Goal: Connect with others: Connect with others

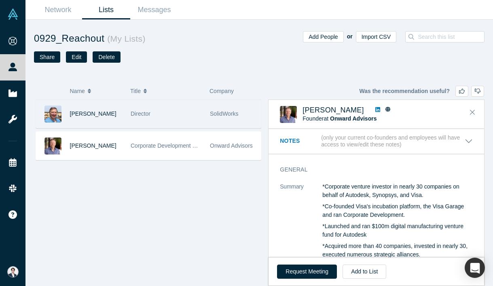
scroll to position [55, 0]
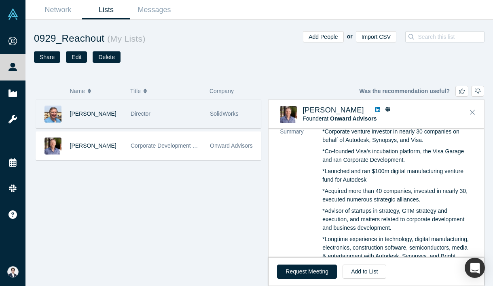
click at [185, 121] on div "Director" at bounding box center [166, 114] width 71 height 28
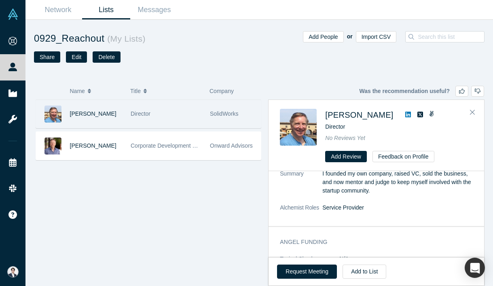
scroll to position [0, 0]
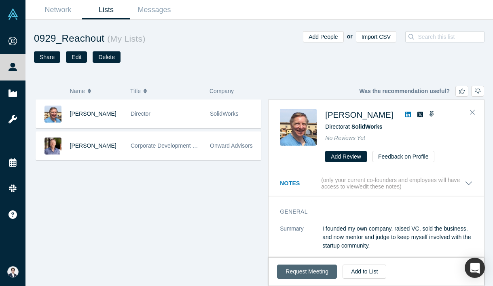
click at [312, 271] on button "Request Meeting" at bounding box center [307, 271] width 60 height 14
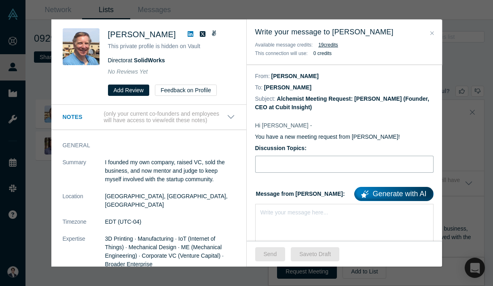
click at [279, 167] on input "Discussion Topics:" at bounding box center [344, 164] width 178 height 17
click at [188, 34] on icon at bounding box center [191, 34] width 6 height 6
click at [323, 170] on input "Industrial AI" at bounding box center [344, 164] width 178 height 17
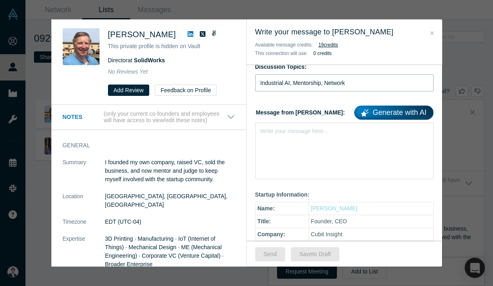
click at [282, 83] on input "Industrial AI, Mentorship, Network" at bounding box center [344, 82] width 178 height 17
type input "Introduction, Industrial AI, Mentorship"
click at [301, 155] on div "Write your message here..." at bounding box center [344, 150] width 178 height 57
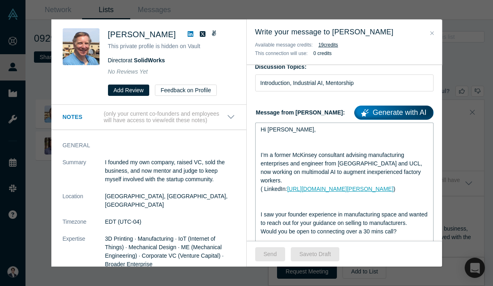
click at [301, 155] on span "I’m a former McKinsey consultant advising manufacturing enterprises and enginee…" at bounding box center [342, 168] width 163 height 32
click at [302, 135] on div "rdw-editor" at bounding box center [344, 138] width 167 height 8
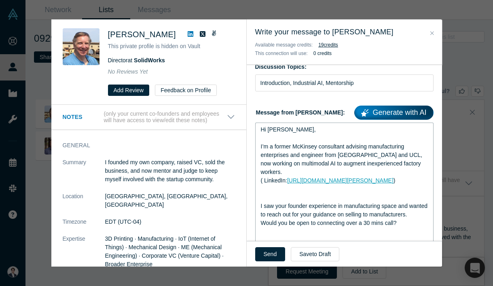
click at [291, 193] on div "rdw-editor" at bounding box center [344, 197] width 167 height 8
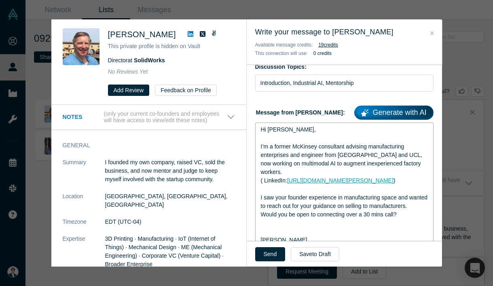
click at [358, 146] on span "I’m a former McKinsey consultant advising manufacturing enterprises and enginee…" at bounding box center [342, 159] width 163 height 32
click at [289, 162] on span "I’m a former McKinsey consultant that advised manufacturing enterprises and eng…" at bounding box center [342, 159] width 163 height 32
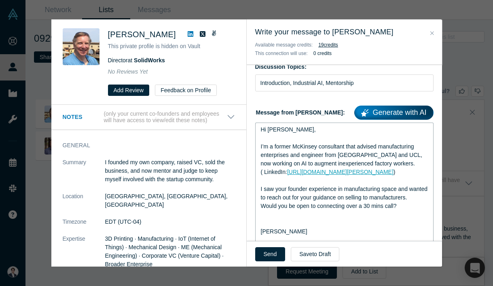
scroll to position [105, 0]
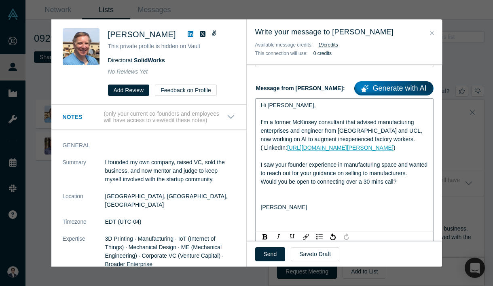
click at [341, 177] on div "I saw your founder experience in manufacturing space and wanted to reach out fo…" at bounding box center [344, 168] width 167 height 17
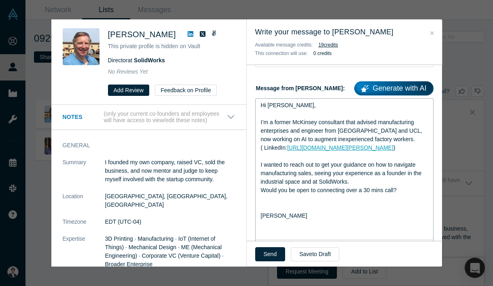
click at [308, 206] on div "rdw-editor" at bounding box center [344, 207] width 167 height 8
click at [360, 183] on div "I wanted to reach out to get your guidance on how to navigate manufacturing sal…" at bounding box center [344, 172] width 167 height 25
click at [305, 175] on span "I wanted to reach out to get your guidance on how to navigate manufacturing sal…" at bounding box center [342, 172] width 162 height 23
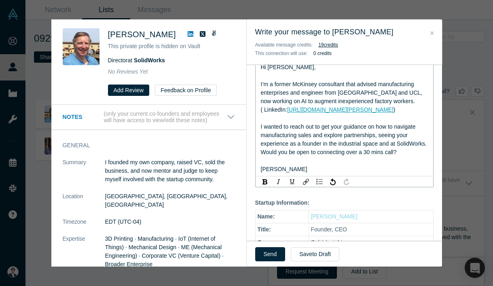
scroll to position [124, 0]
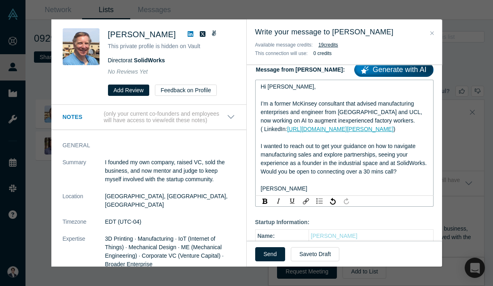
click at [276, 181] on div "rdw-editor" at bounding box center [344, 180] width 167 height 8
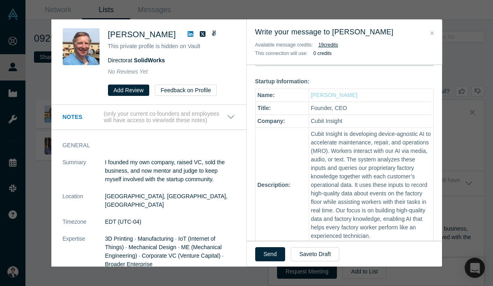
scroll to position [415, 0]
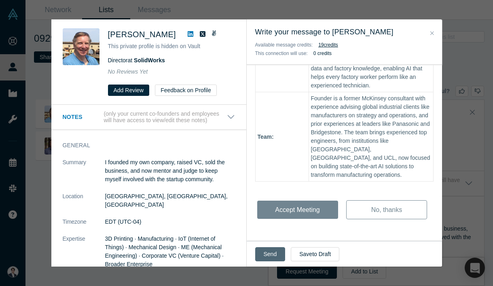
click at [268, 249] on button "Send" at bounding box center [270, 254] width 30 height 14
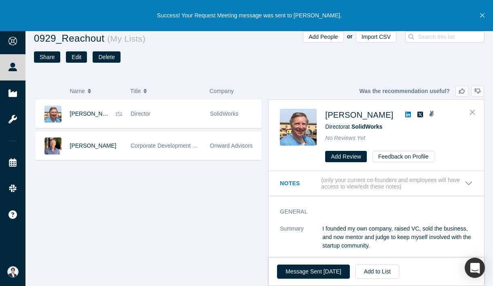
click at [481, 110] on div "[PERSON_NAME] Director at SolidWorks No Reviews Yet Add Review Feedback on Prof…" at bounding box center [375, 135] width 215 height 71
click at [475, 110] on button "Close" at bounding box center [472, 112] width 12 height 13
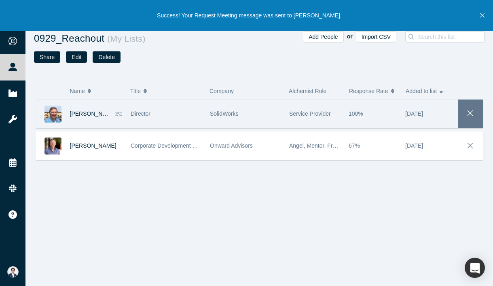
click at [475, 110] on button "button" at bounding box center [469, 113] width 25 height 28
click at [482, 14] on icon "Close" at bounding box center [482, 15] width 4 height 7
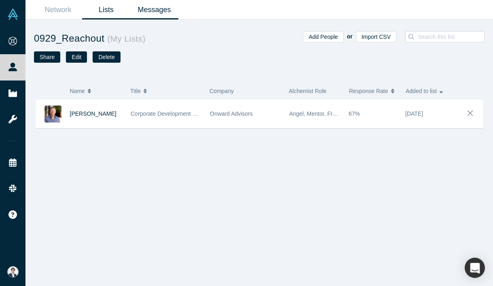
click at [140, 15] on link "Messages" at bounding box center [154, 9] width 48 height 19
